Goal: Information Seeking & Learning: Learn about a topic

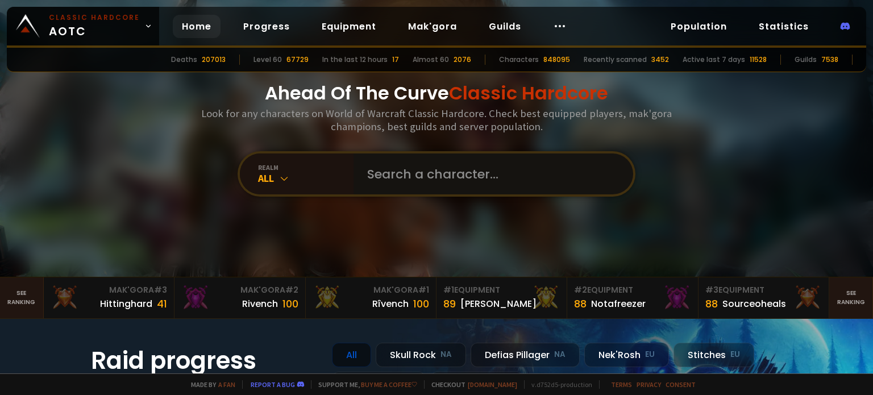
click at [499, 164] on input "text" at bounding box center [489, 173] width 259 height 41
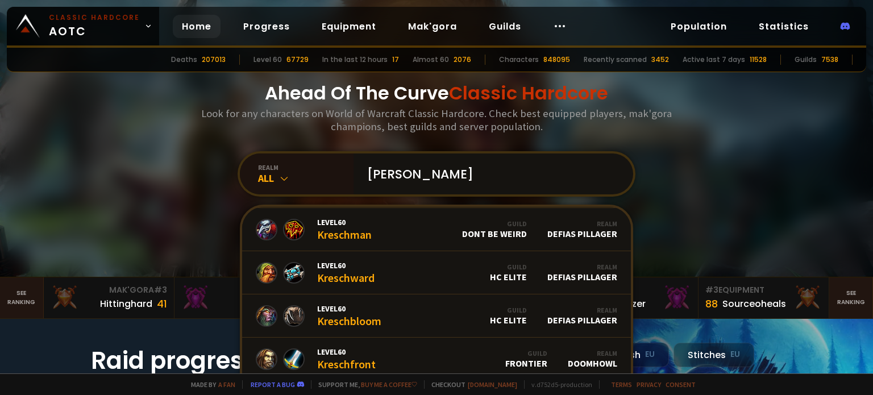
scroll to position [132, 0]
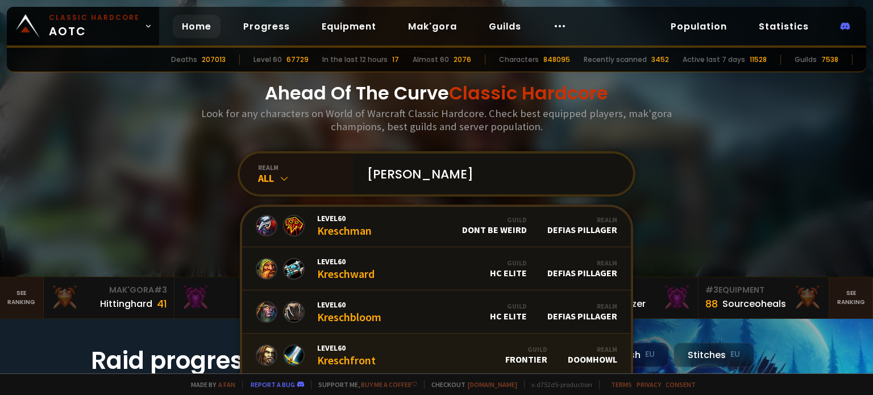
type input "[PERSON_NAME]"
click at [365, 347] on span "Level 60" at bounding box center [346, 348] width 59 height 10
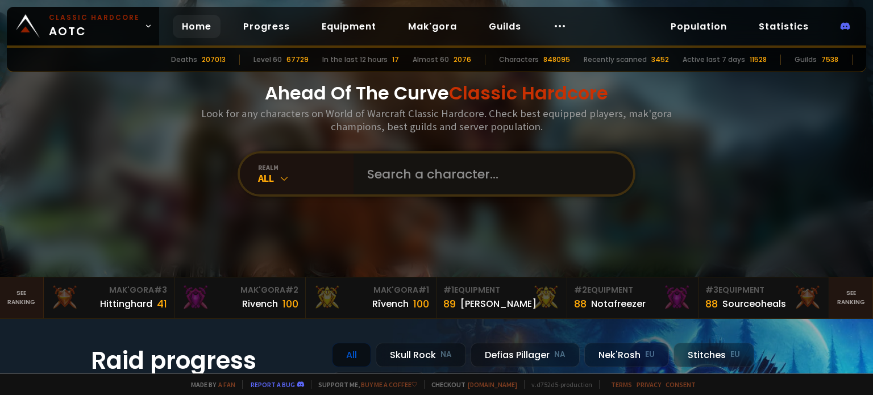
click at [402, 180] on input "text" at bounding box center [489, 173] width 259 height 41
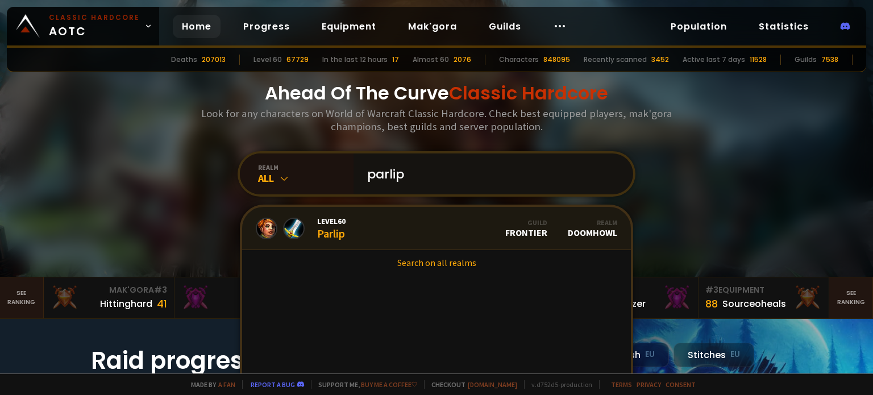
type input "parlip"
click at [346, 235] on link "Level 60 Parlip Guild Frontier Realm Doomhowl" at bounding box center [436, 228] width 389 height 43
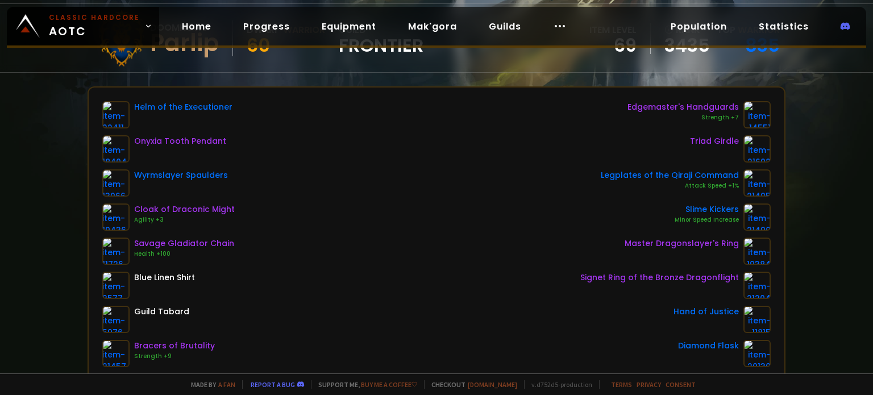
scroll to position [114, 0]
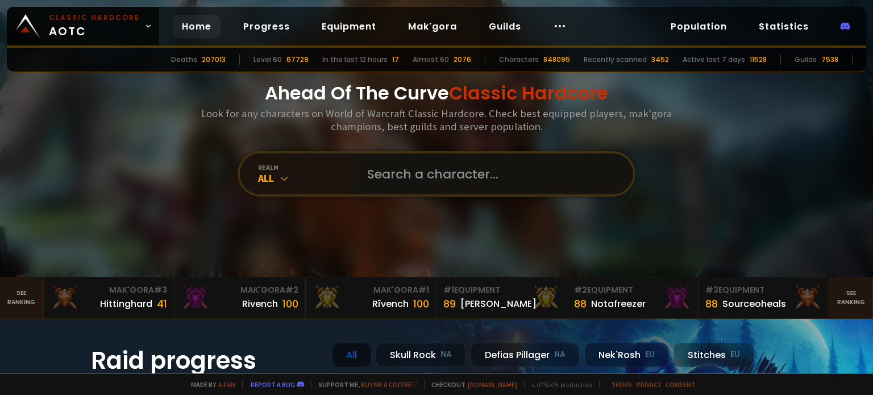
click at [364, 170] on input "text" at bounding box center [489, 173] width 259 height 41
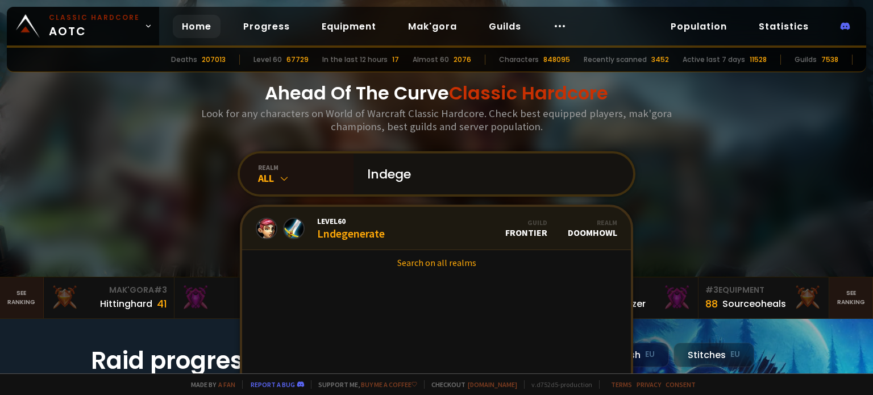
type input "lndege"
click at [362, 230] on div "Level 60 Lndegenerate" at bounding box center [351, 228] width 68 height 24
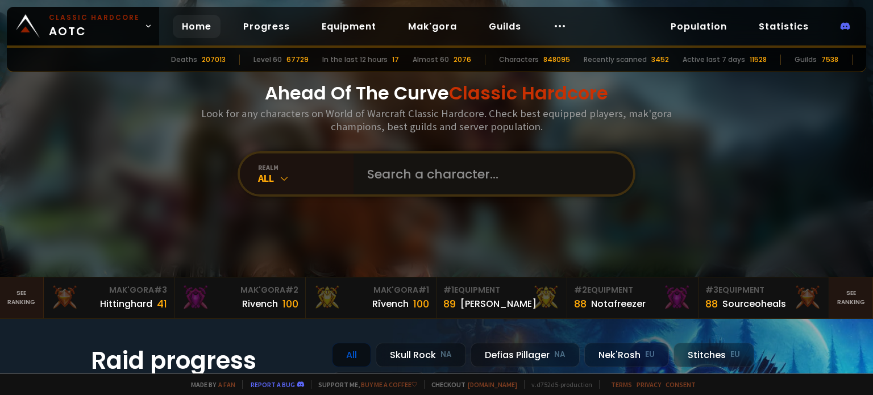
click at [412, 180] on input "text" at bounding box center [489, 173] width 259 height 41
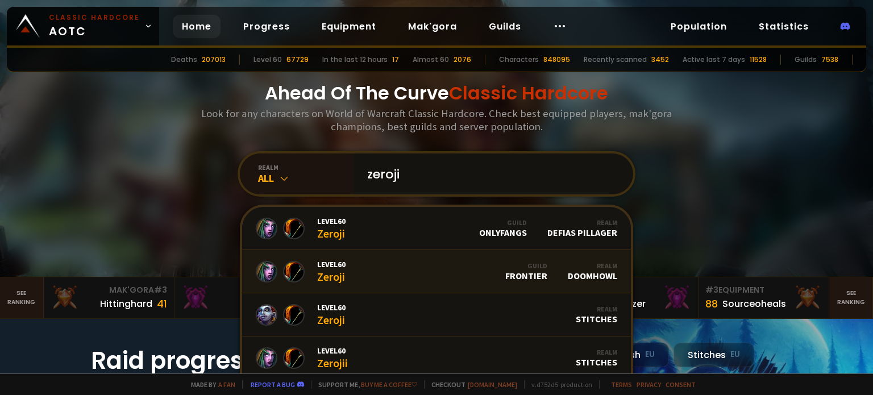
type input "zeroji"
click at [420, 268] on link "Level 60 Zeroji Guild Frontier Realm Doomhowl" at bounding box center [436, 271] width 389 height 43
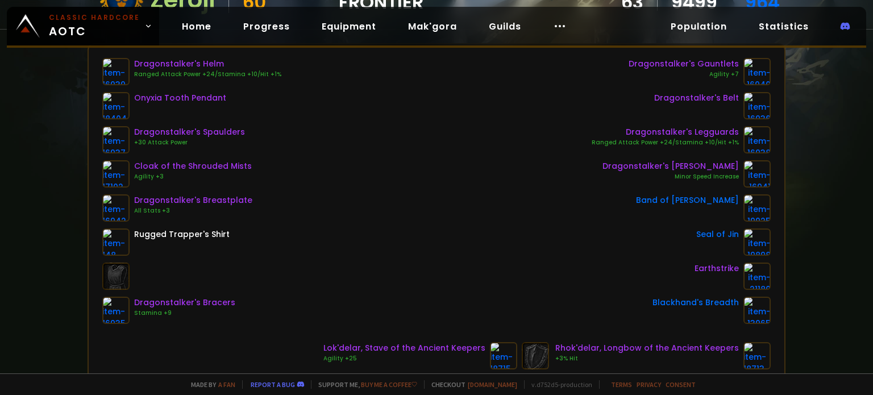
scroll to position [161, 0]
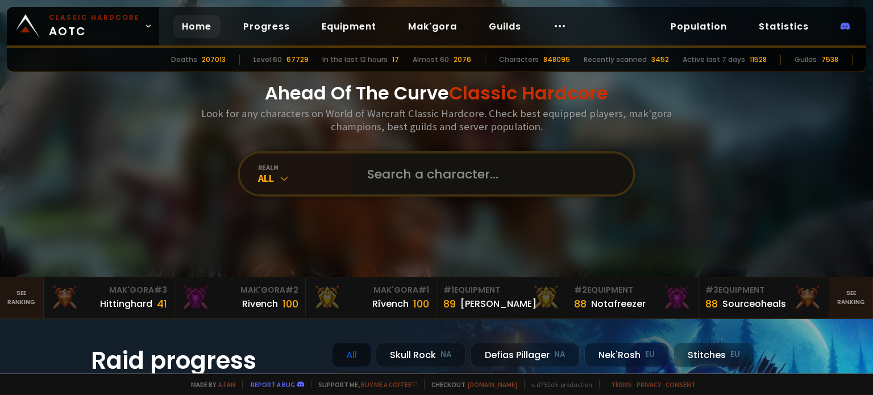
click at [386, 179] on input "text" at bounding box center [489, 173] width 259 height 41
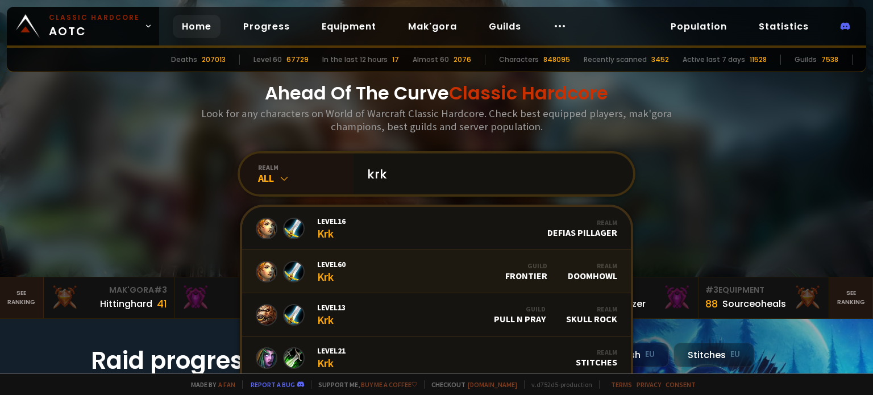
type input "krk"
click at [414, 279] on link "Level 60 Krk Guild Frontier Realm Doomhowl" at bounding box center [436, 271] width 389 height 43
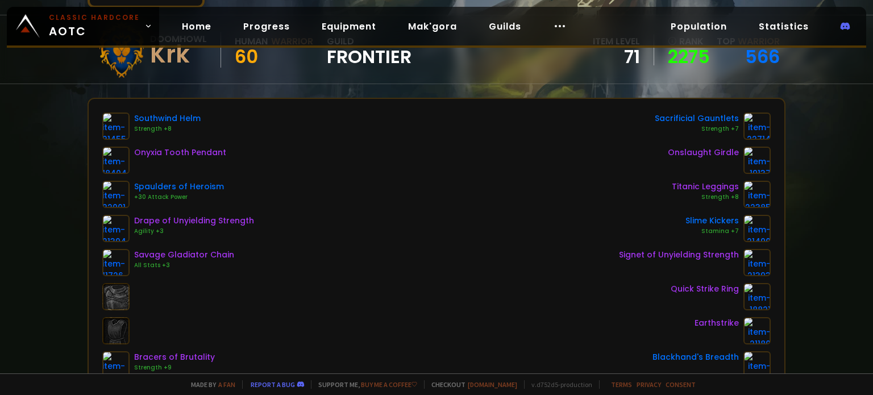
scroll to position [93, 0]
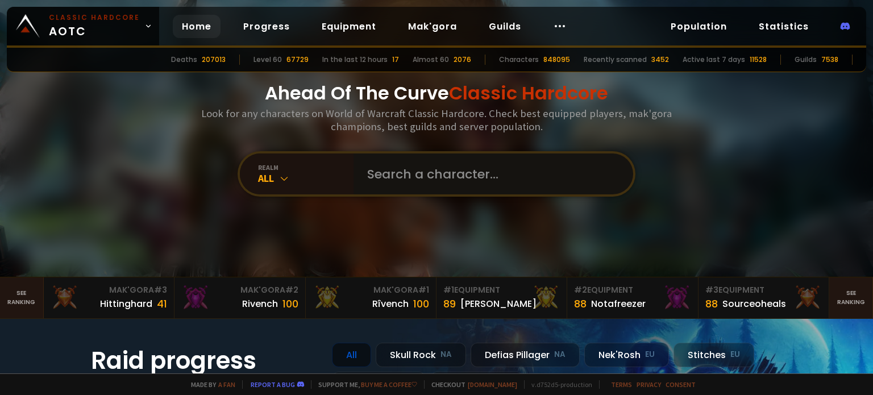
click at [364, 169] on input "text" at bounding box center [489, 173] width 259 height 41
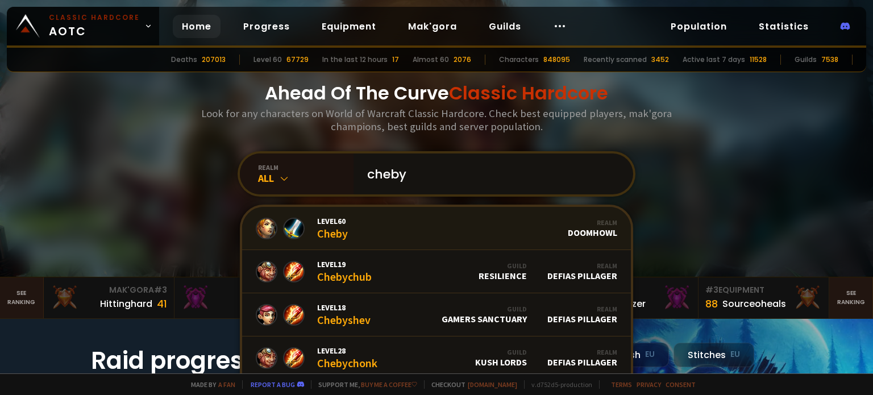
type input "cheby"
click at [444, 225] on link "Level 60 Cheby Realm Doomhowl" at bounding box center [436, 228] width 389 height 43
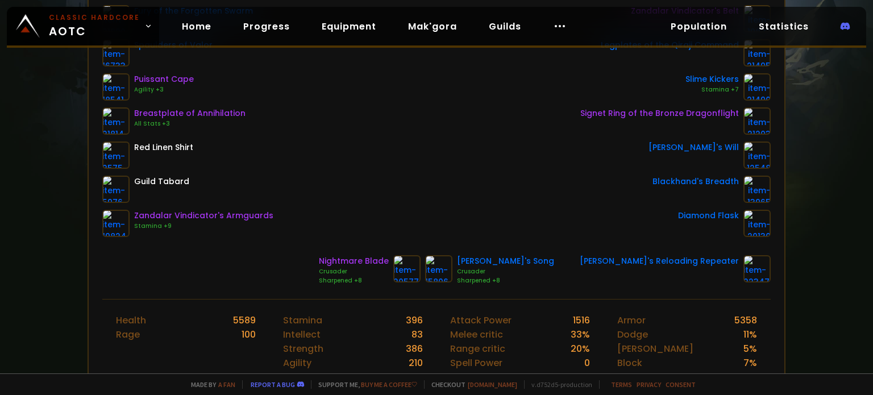
scroll to position [247, 0]
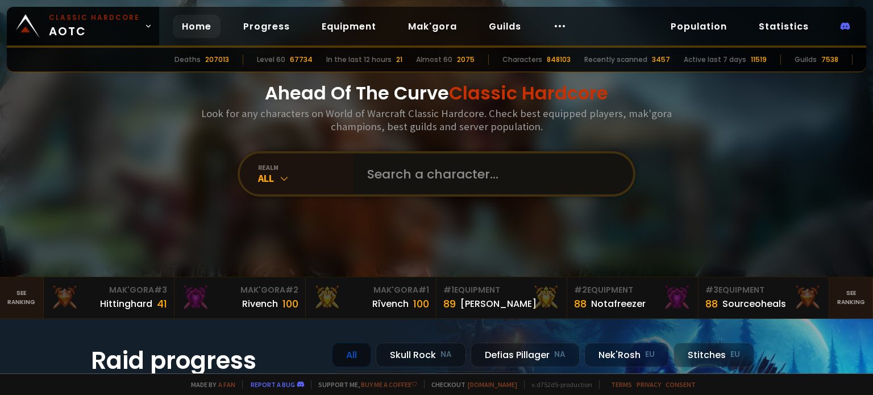
click at [409, 181] on input "text" at bounding box center [489, 173] width 259 height 41
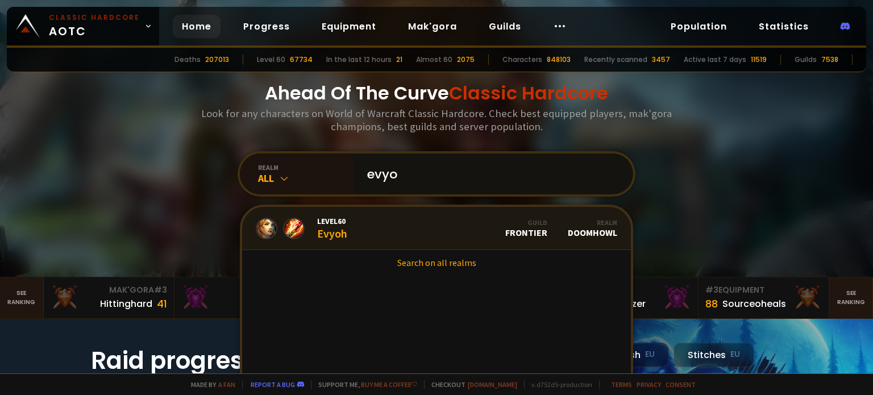
type input "evyo"
click at [391, 236] on link "Level 60 Evyoh Guild Frontier Realm Doomhowl" at bounding box center [436, 228] width 389 height 43
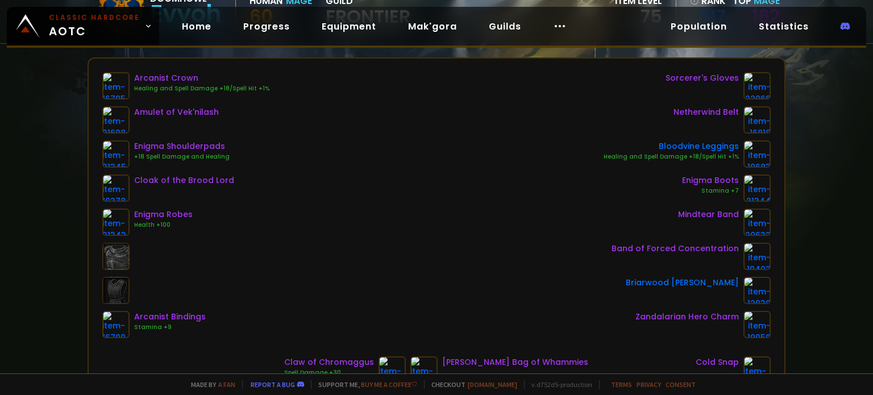
scroll to position [145, 0]
click at [480, 238] on div "Arcanist Crown Healing and Spell Damage +18/Spell Hit +1% Amulet of Vek'nilash …" at bounding box center [436, 205] width 669 height 266
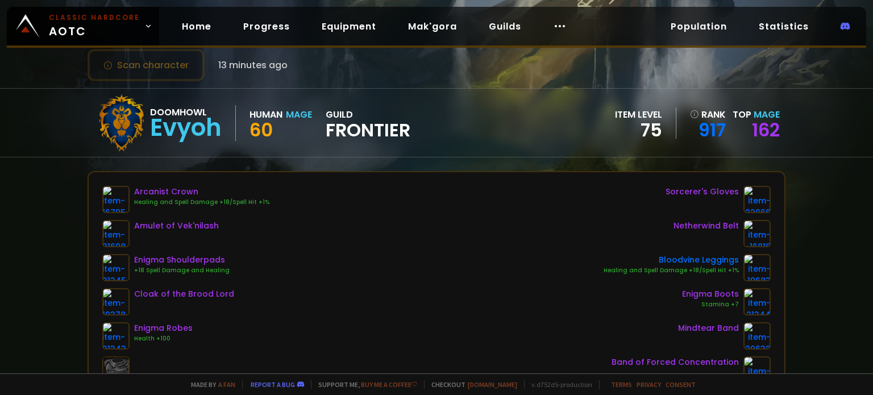
scroll to position [30, 0]
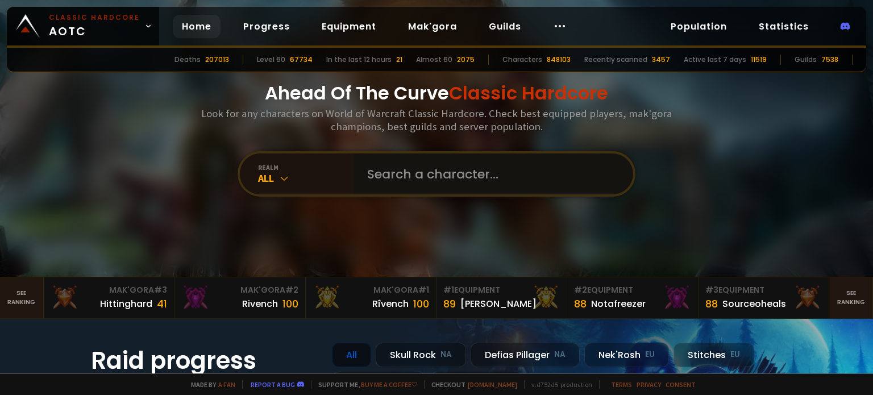
click at [391, 173] on input "text" at bounding box center [489, 173] width 259 height 41
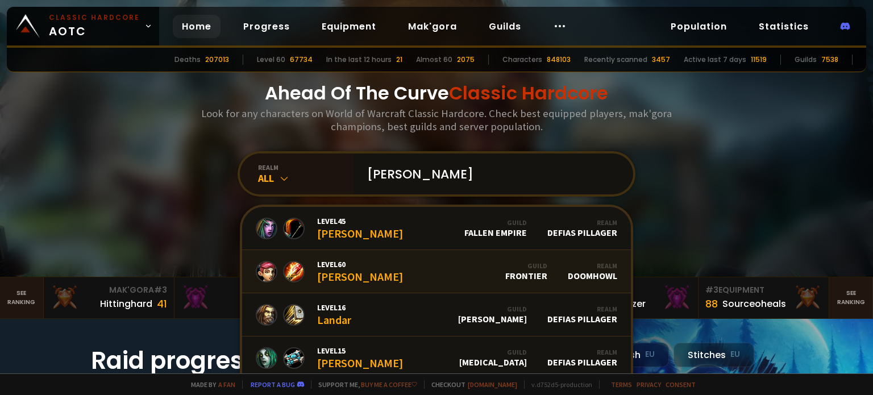
type input "[PERSON_NAME]"
click at [471, 277] on link "Level 60 [PERSON_NAME] Guild Frontier Realm Doomhowl" at bounding box center [436, 271] width 389 height 43
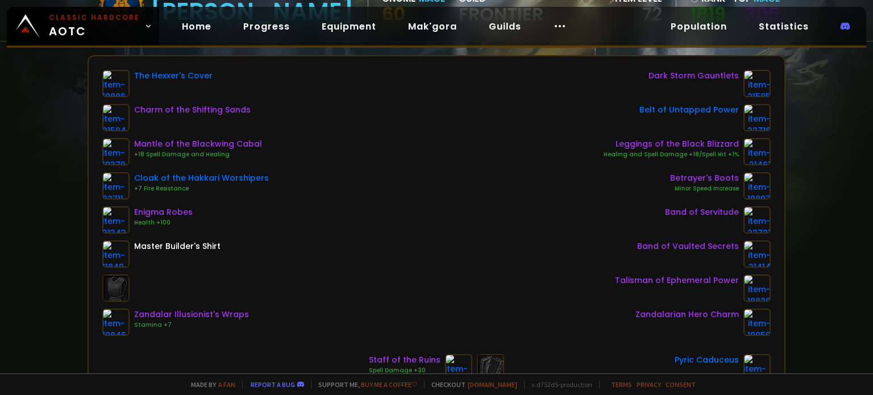
scroll to position [133, 0]
